Goal: Understand process/instructions: Learn about a topic

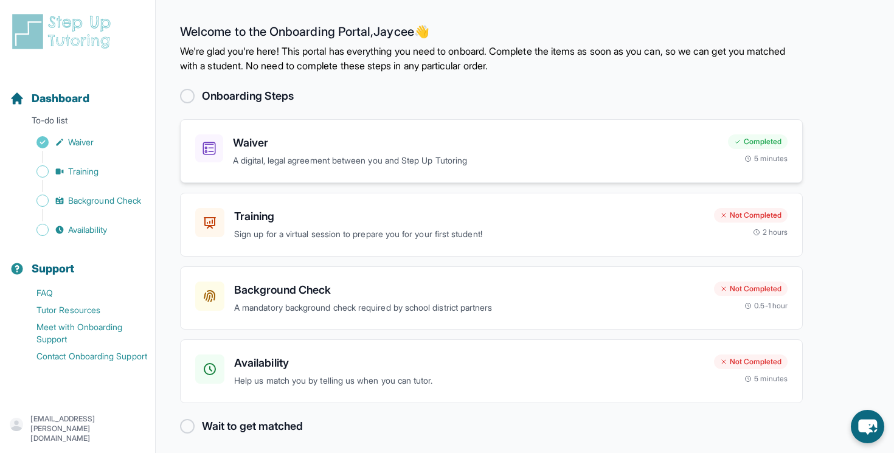
scroll to position [6, 0]
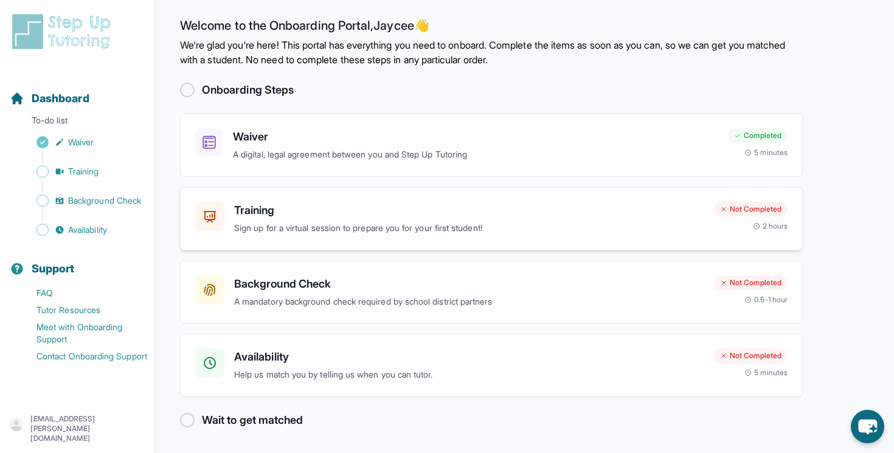
click at [507, 237] on div "Training Sign up for a virtual session to prepare you for your first student! N…" at bounding box center [491, 219] width 623 height 64
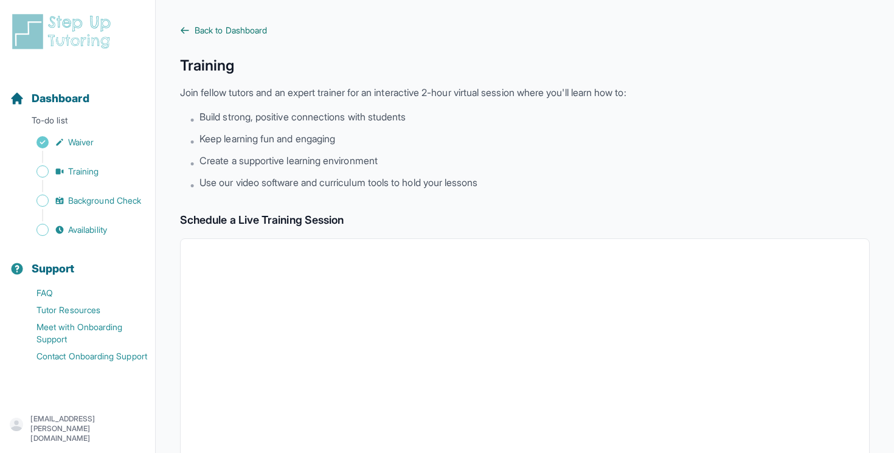
click at [232, 32] on span "Back to Dashboard" at bounding box center [231, 30] width 72 height 12
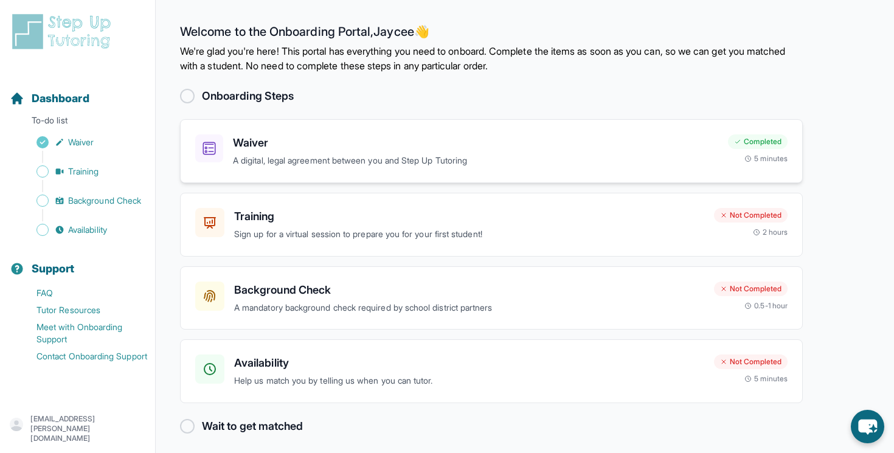
scroll to position [6, 0]
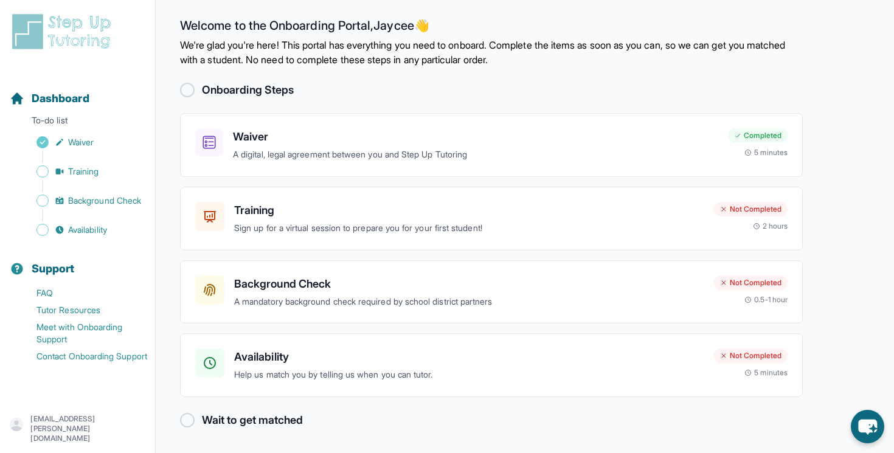
click at [183, 91] on div at bounding box center [187, 90] width 15 height 15
click at [191, 91] on div at bounding box center [187, 90] width 15 height 15
click at [351, 298] on p "A mandatory background check required by school district partners" at bounding box center [469, 302] width 470 height 14
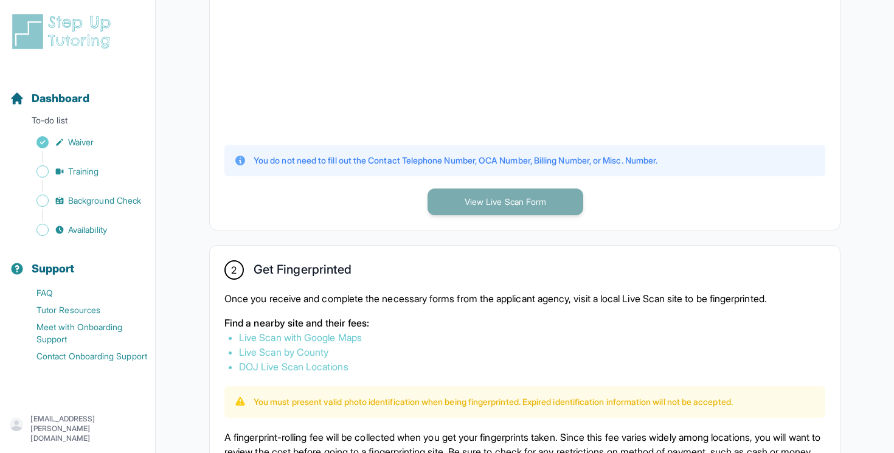
scroll to position [473, 0]
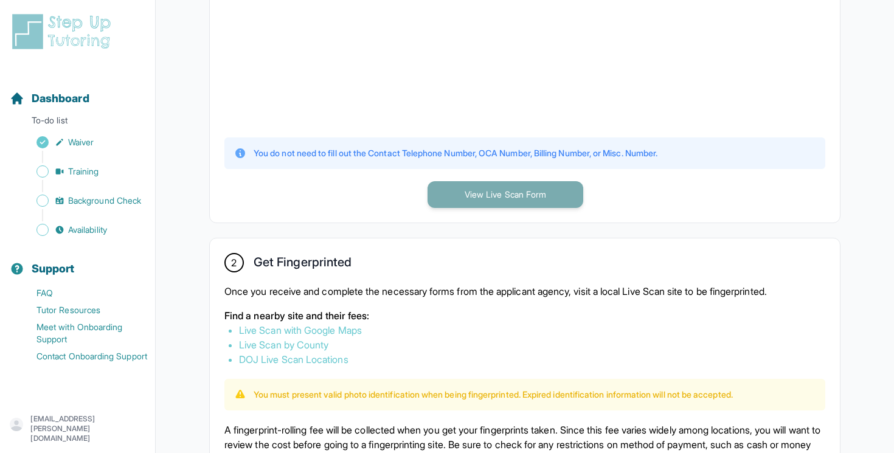
click at [495, 193] on button "View Live Scan Form" at bounding box center [506, 194] width 156 height 27
